Goal: Task Accomplishment & Management: Manage account settings

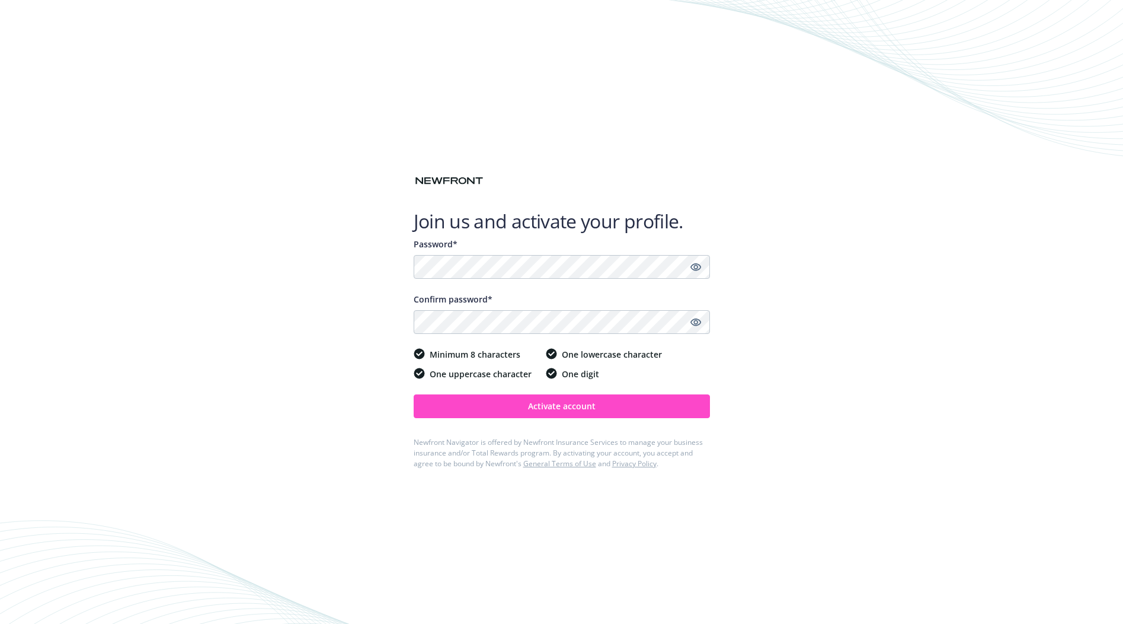
click at [567, 407] on span "Activate account" at bounding box center [562, 405] width 68 height 11
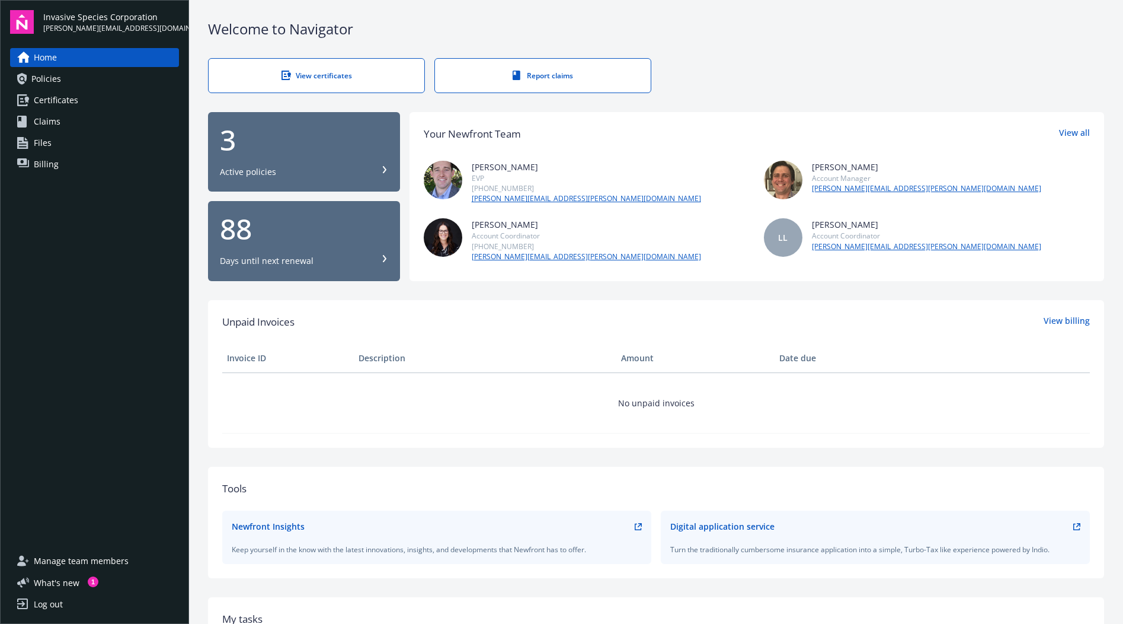
click at [39, 74] on span "Policies" at bounding box center [46, 78] width 30 height 19
